Goal: Check status: Check status

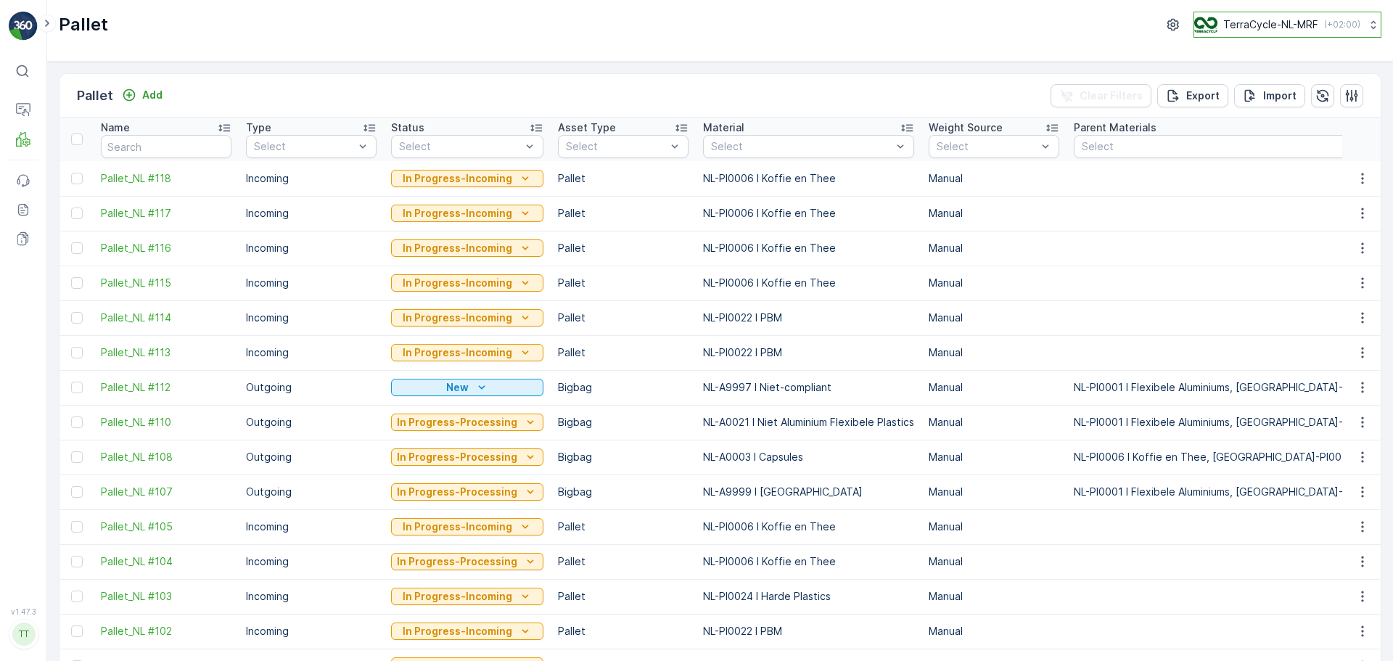
click at [1224, 26] on p "TerraCycle-NL-MRF" at bounding box center [1271, 24] width 95 height 15
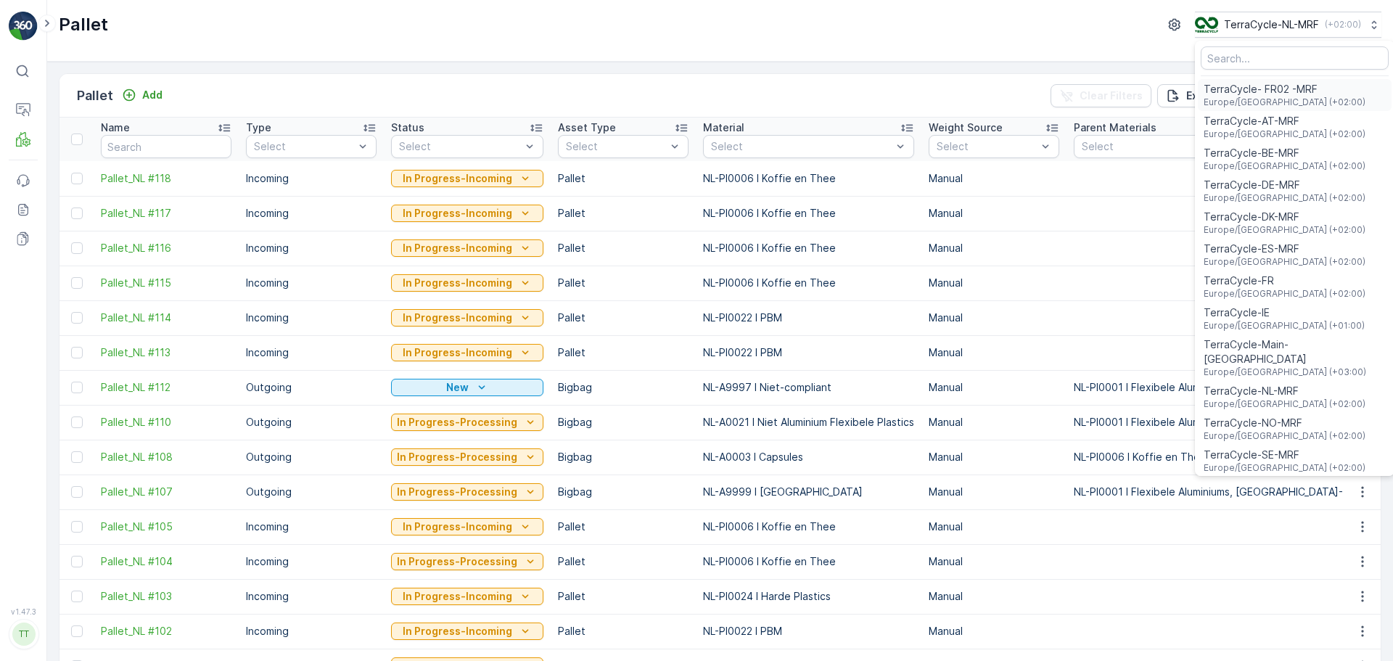
click at [1275, 102] on span "Europe/Paris (+02:00)" at bounding box center [1285, 103] width 162 height 12
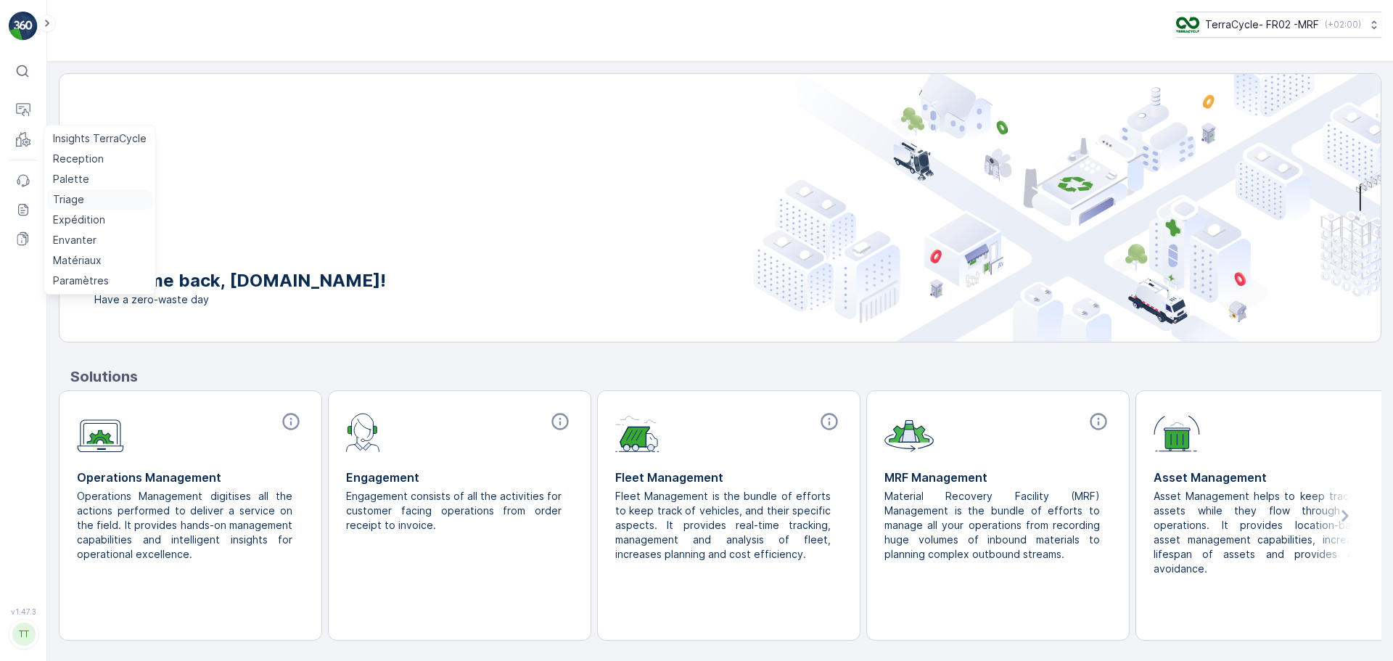
click at [71, 198] on p "Triage" at bounding box center [68, 199] width 31 height 15
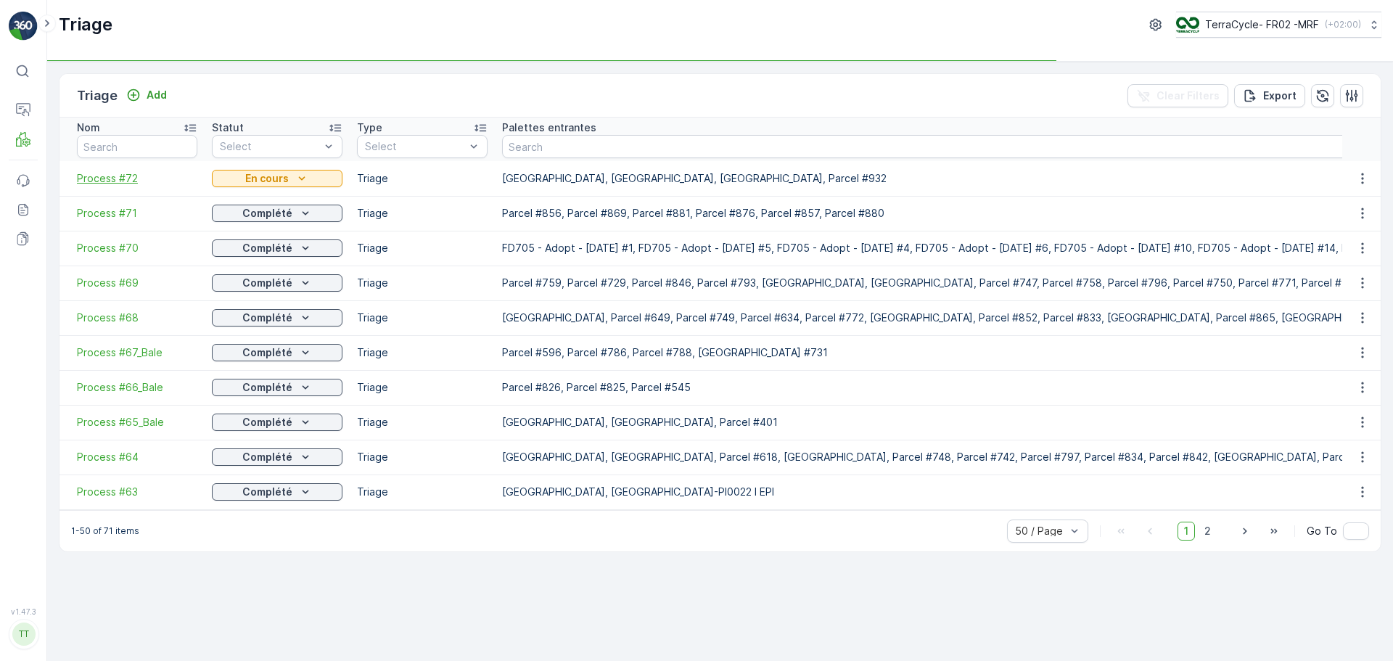
click at [102, 182] on span "Process #72" at bounding box center [137, 178] width 120 height 15
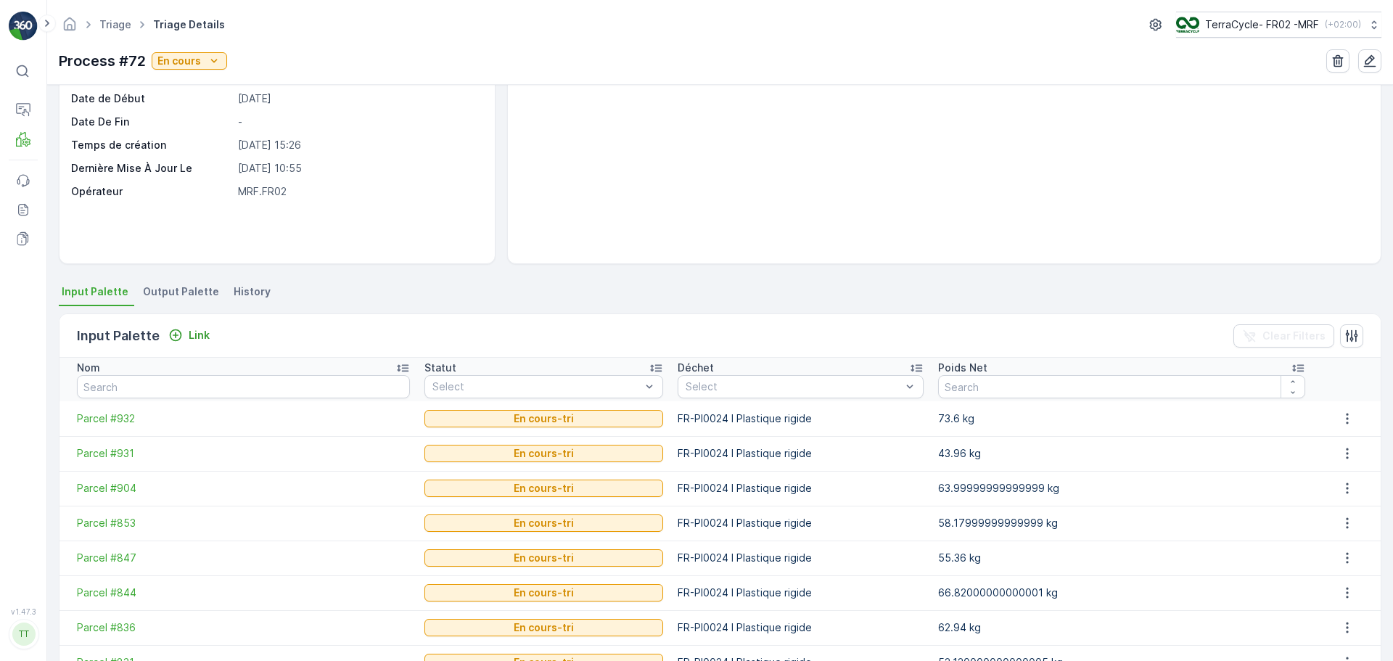
scroll to position [93, 0]
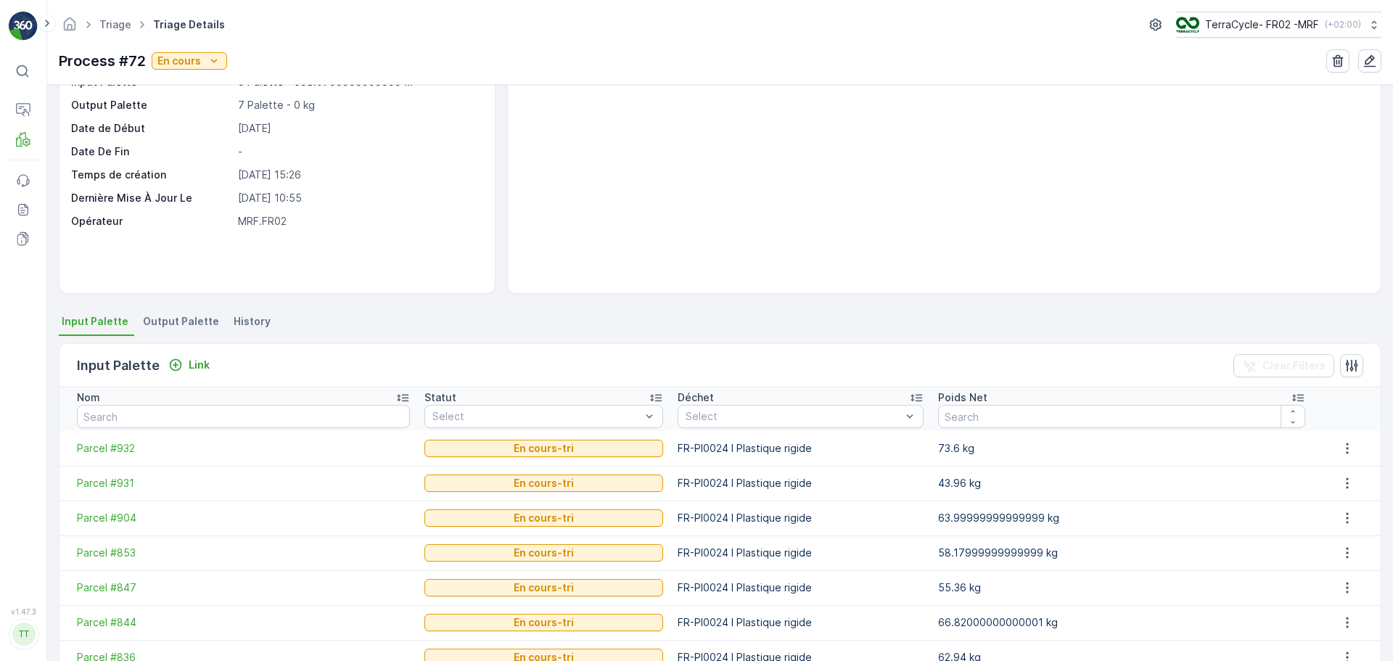
click at [184, 312] on li "Output Palette" at bounding box center [182, 323] width 85 height 25
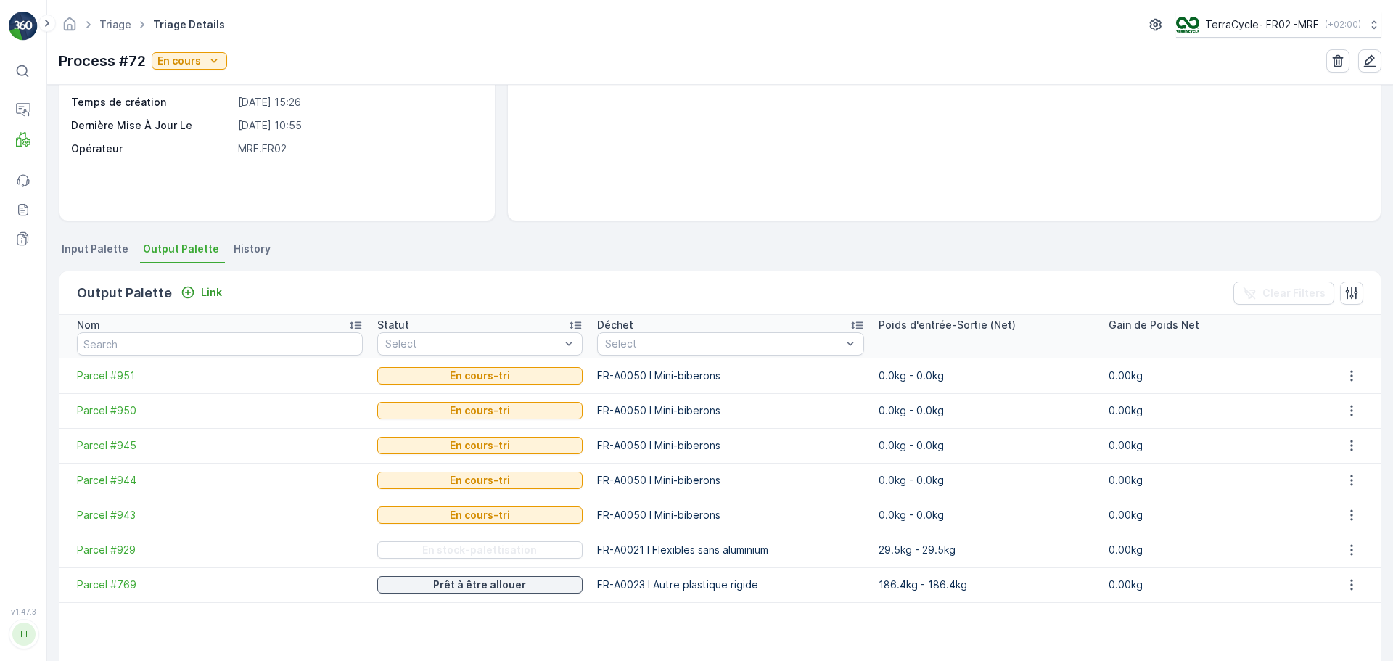
scroll to position [238, 0]
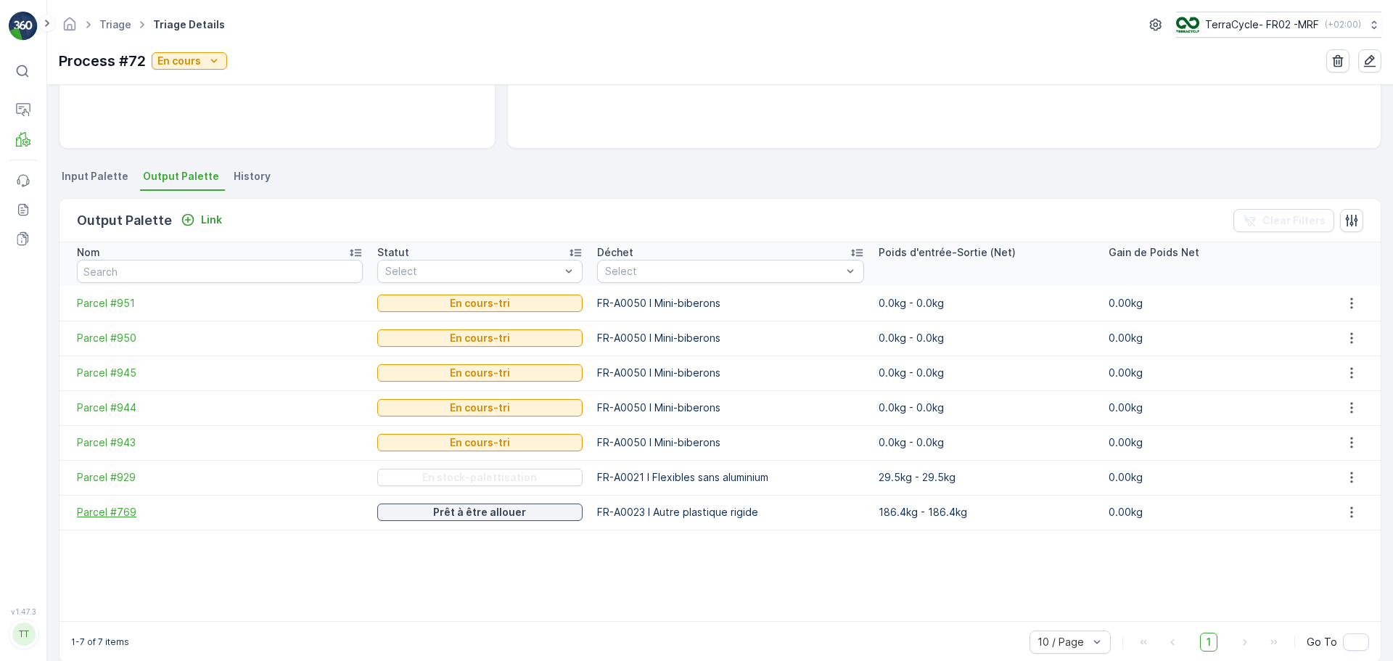
click at [129, 509] on span "Parcel #769" at bounding box center [220, 512] width 286 height 15
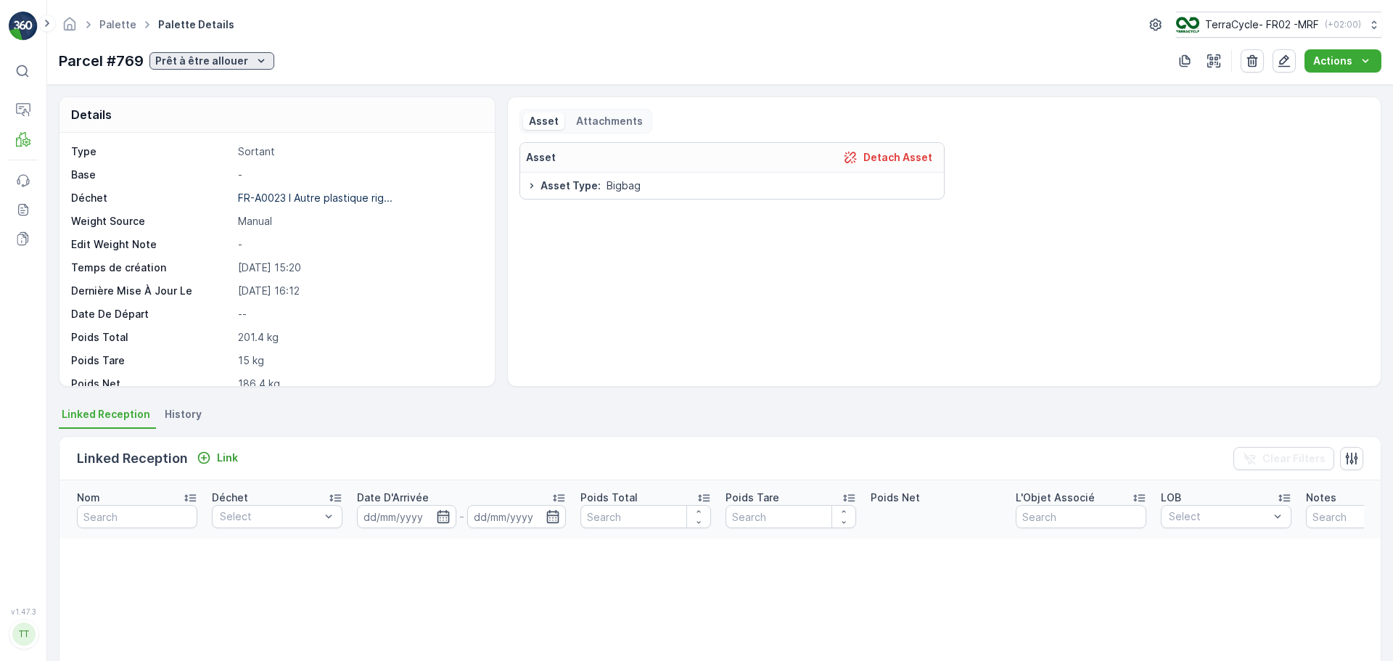
click at [214, 65] on p "Prêt à être allouer" at bounding box center [201, 61] width 93 height 15
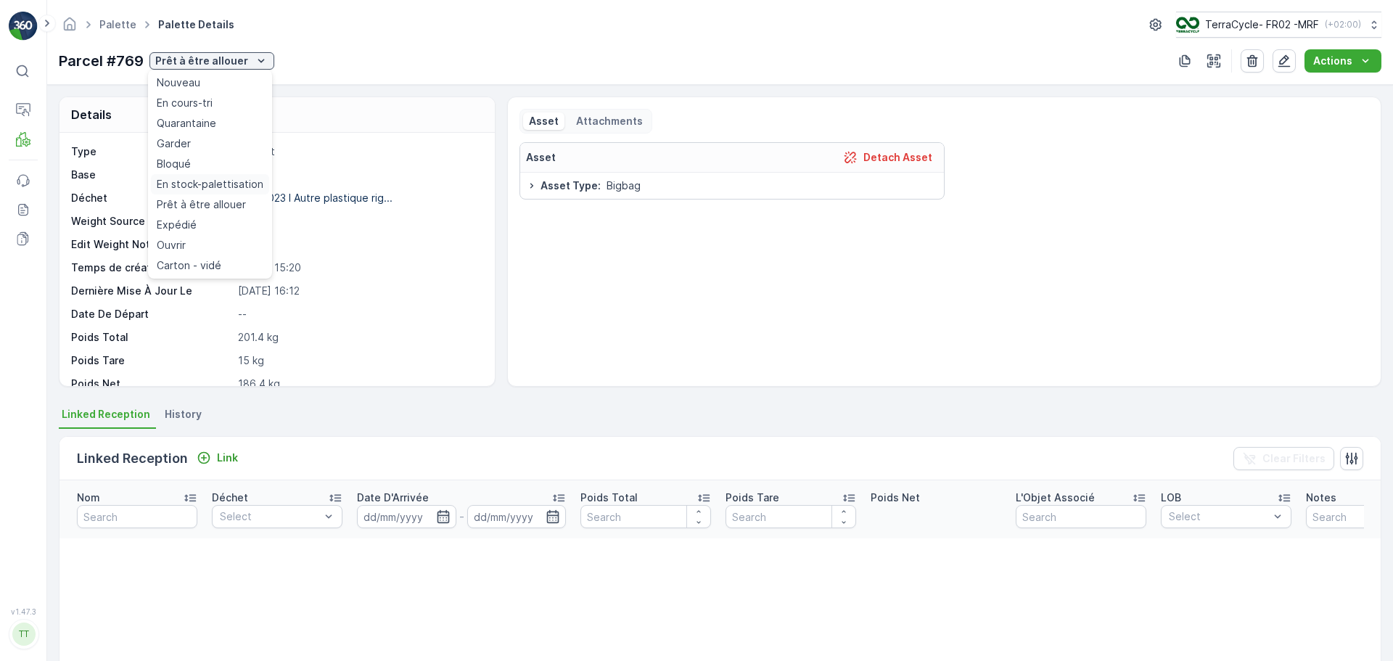
click at [224, 188] on span "En stock-palettisation" at bounding box center [210, 184] width 107 height 15
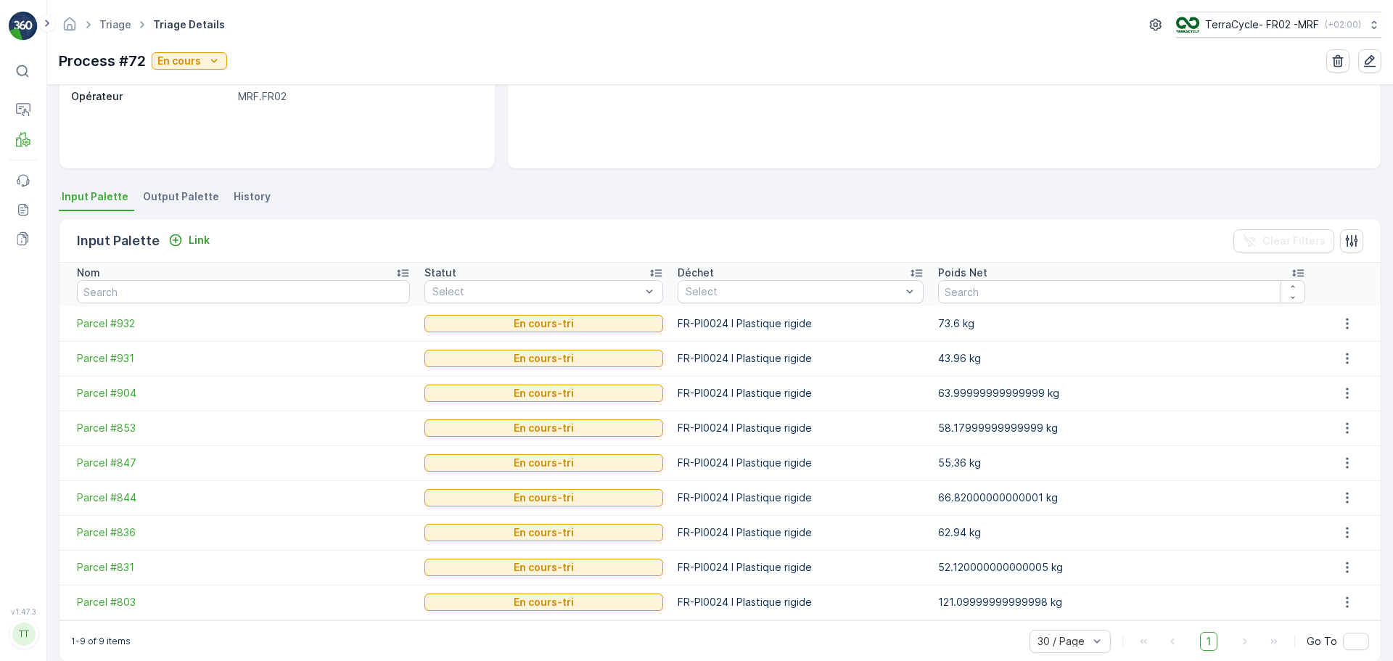
scroll to position [238, 0]
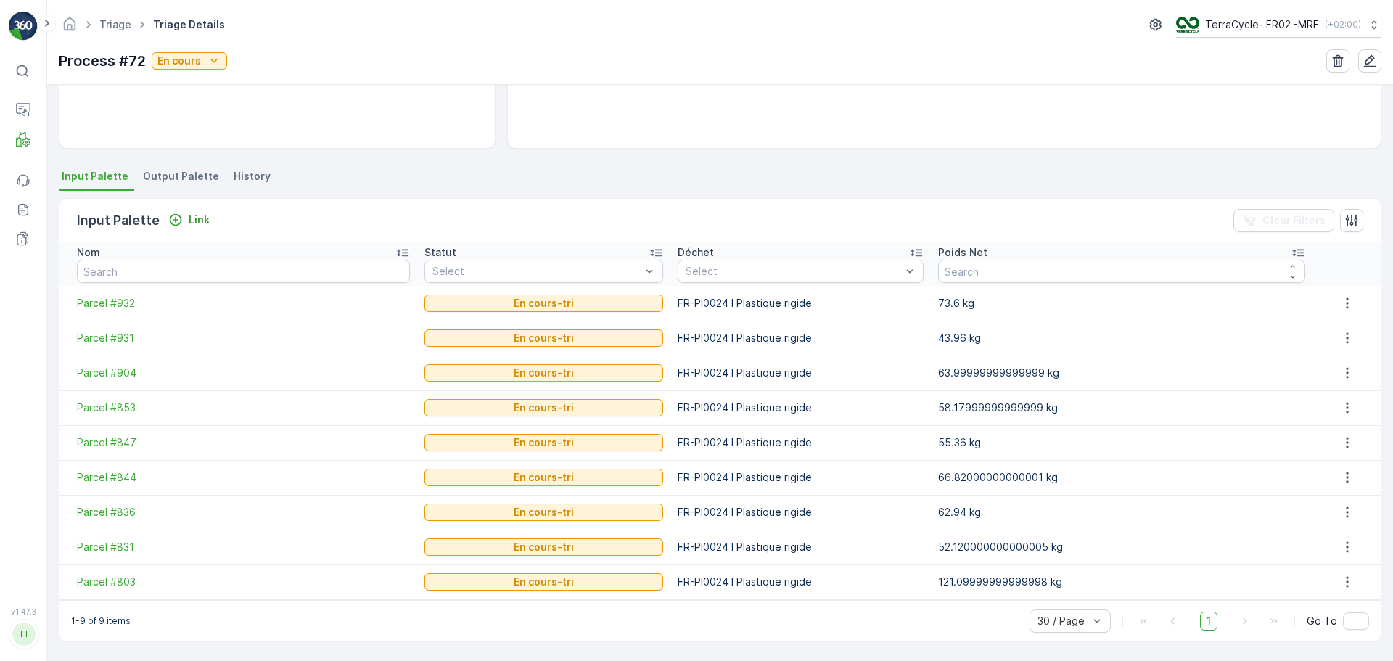
click at [187, 182] on li "Output Palette" at bounding box center [182, 178] width 85 height 25
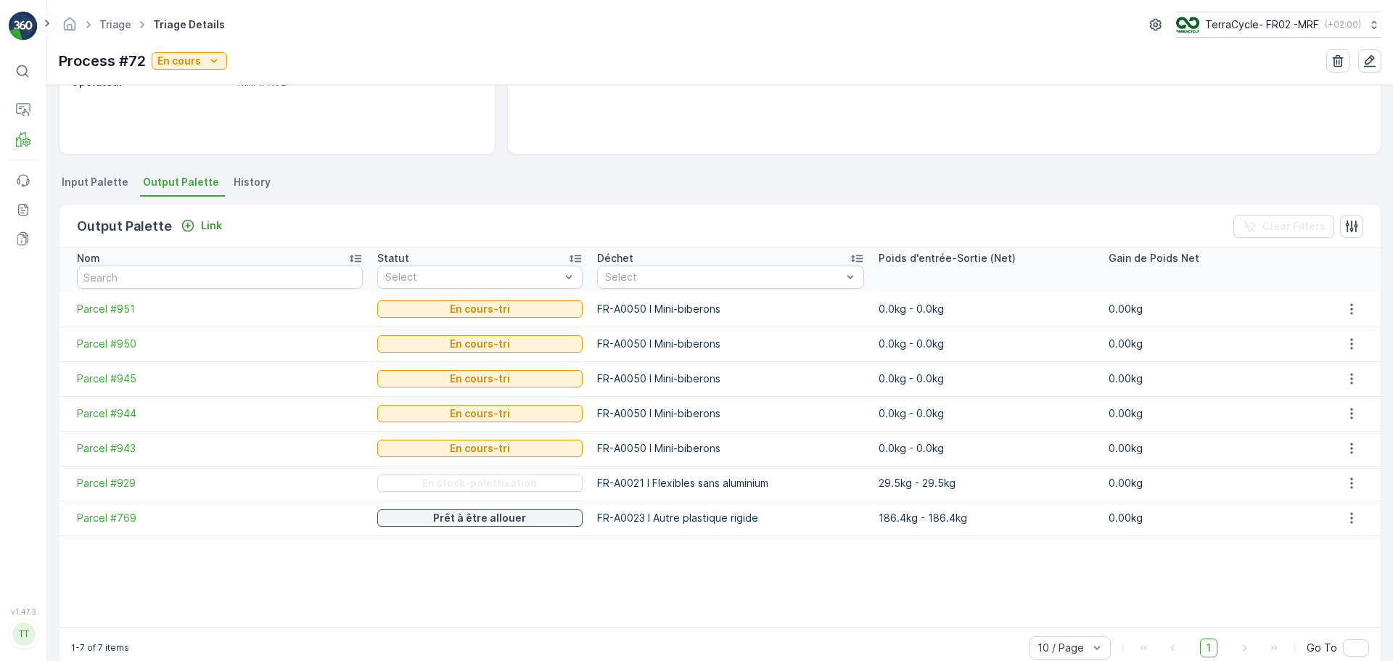
scroll to position [259, 0]
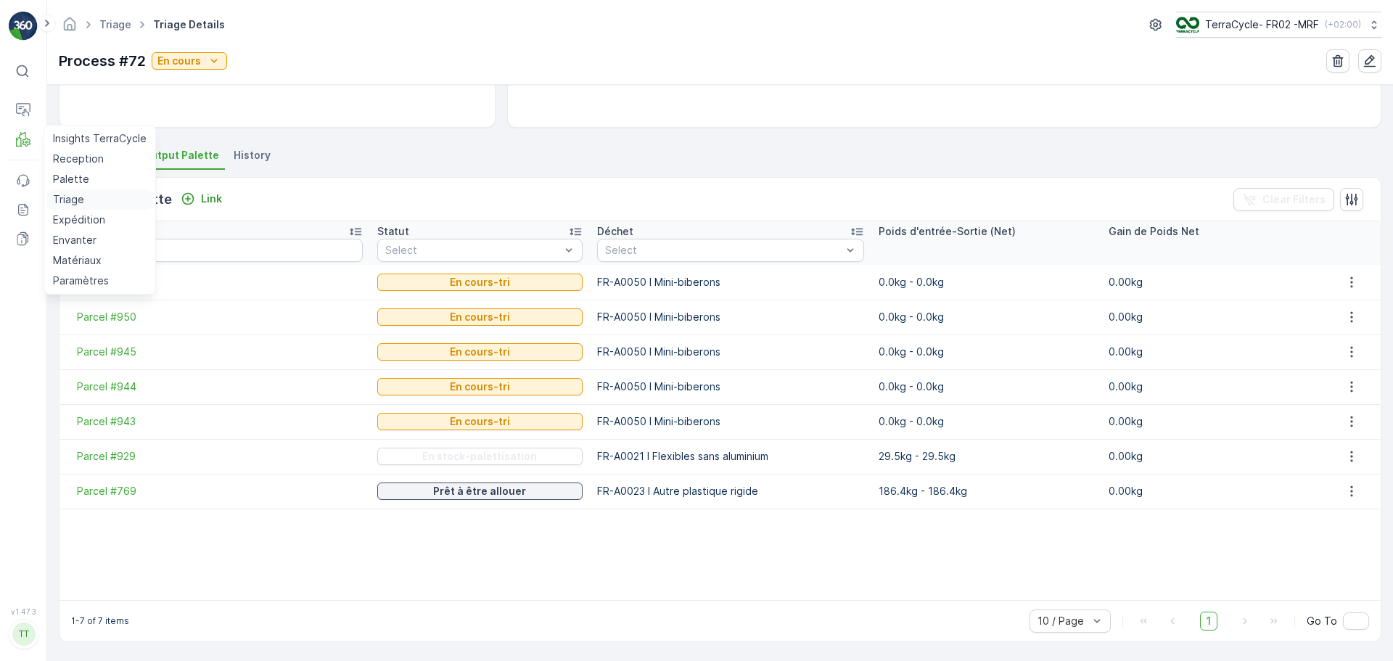
click at [81, 199] on p "Triage" at bounding box center [68, 199] width 31 height 15
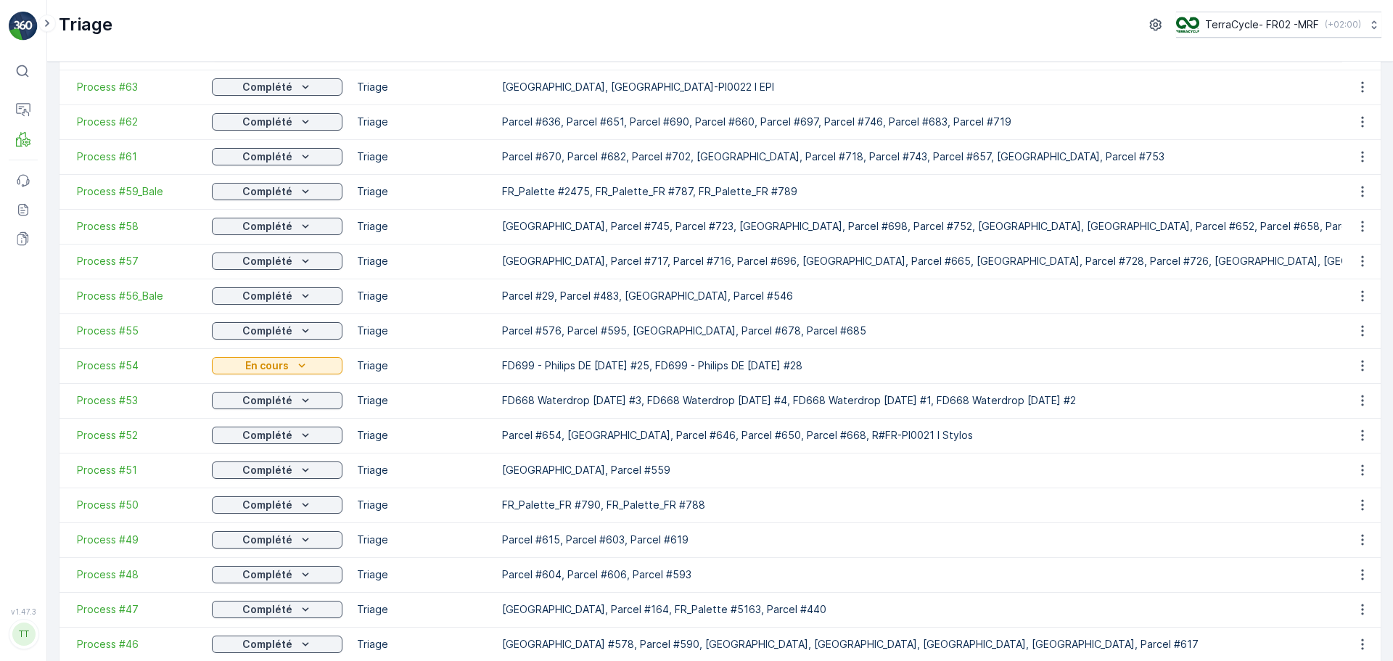
scroll to position [508, 0]
